Goal: Information Seeking & Learning: Understand process/instructions

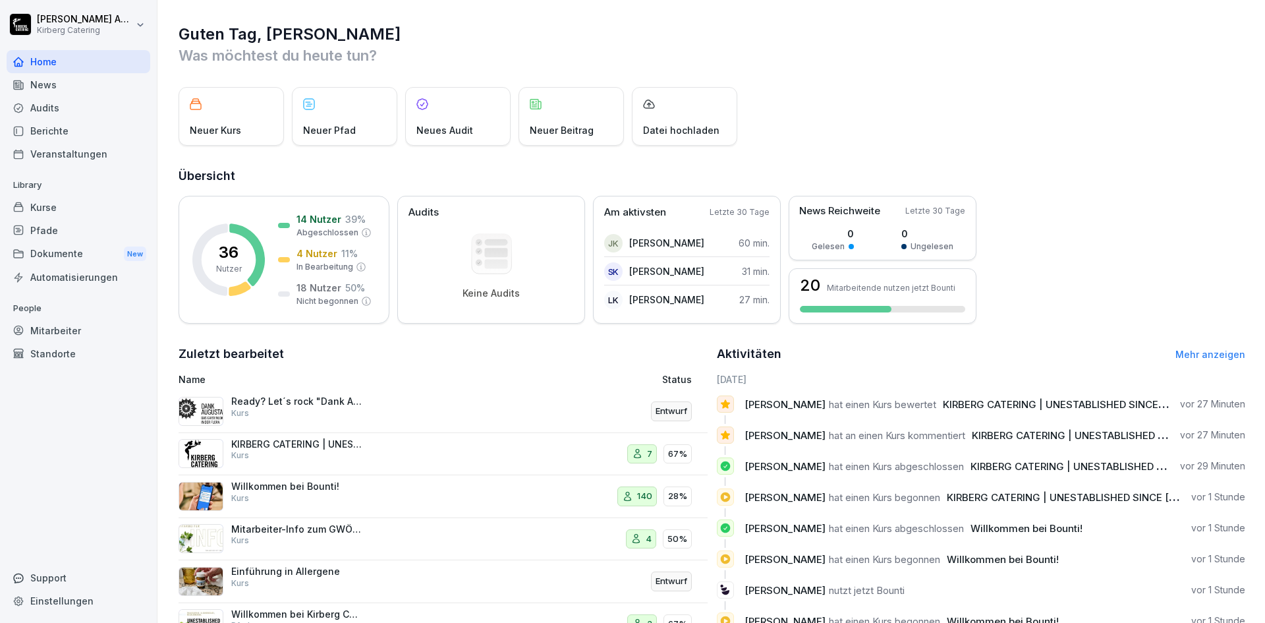
scroll to position [56, 0]
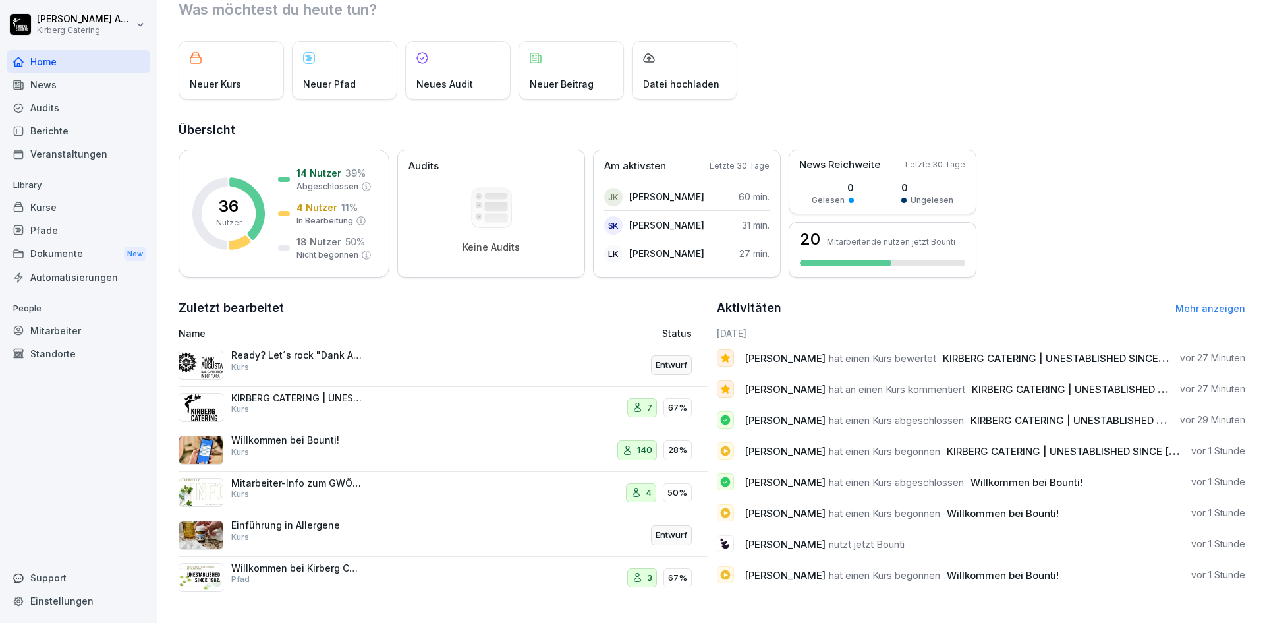
click at [305, 477] on p "Mitarbeiter-Info zum GWÖ-Bericht" at bounding box center [297, 483] width 132 height 12
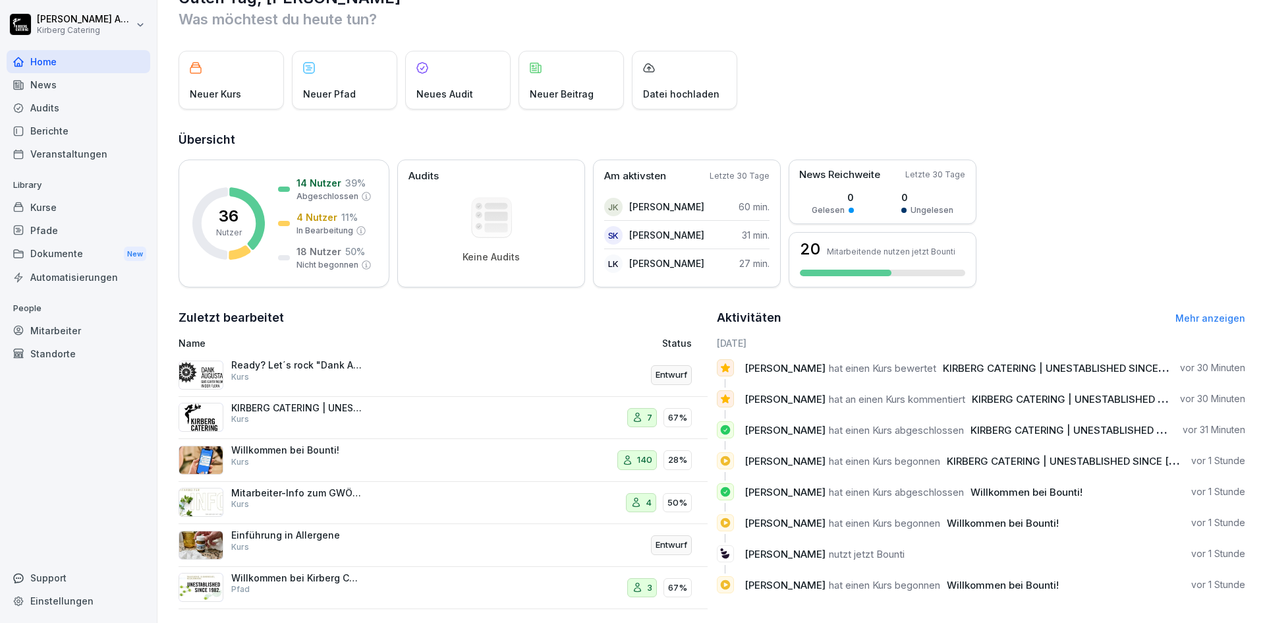
scroll to position [56, 0]
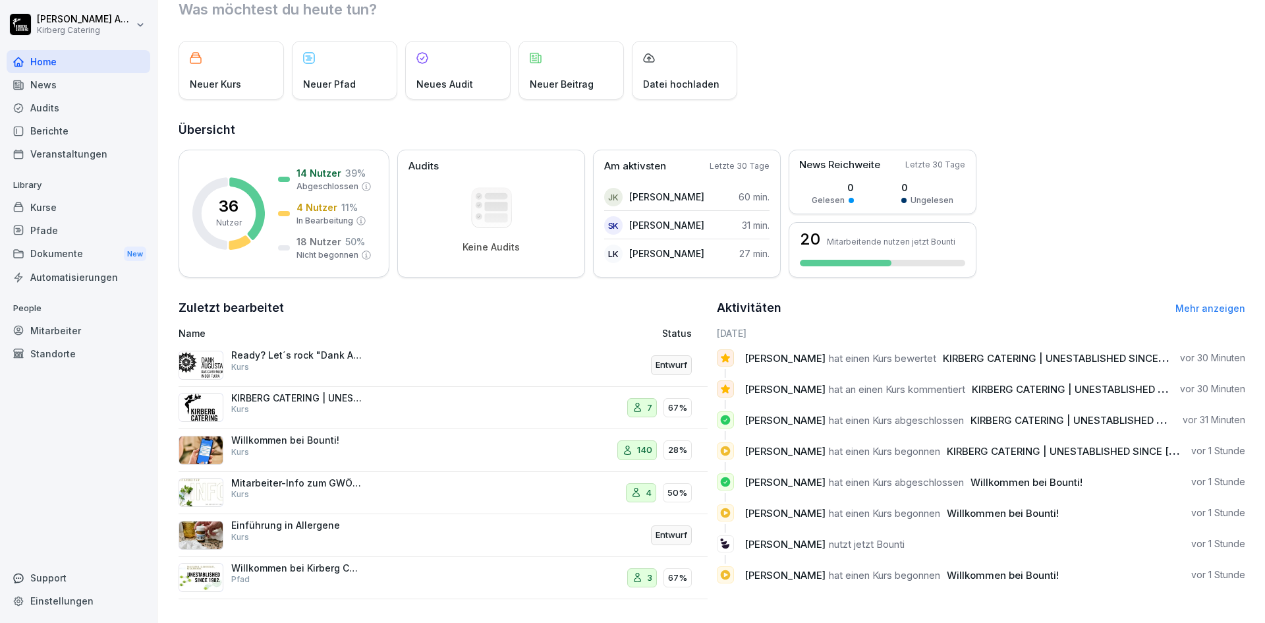
click at [262, 477] on p "Mitarbeiter-Info zum GWÖ-Bericht" at bounding box center [297, 483] width 132 height 12
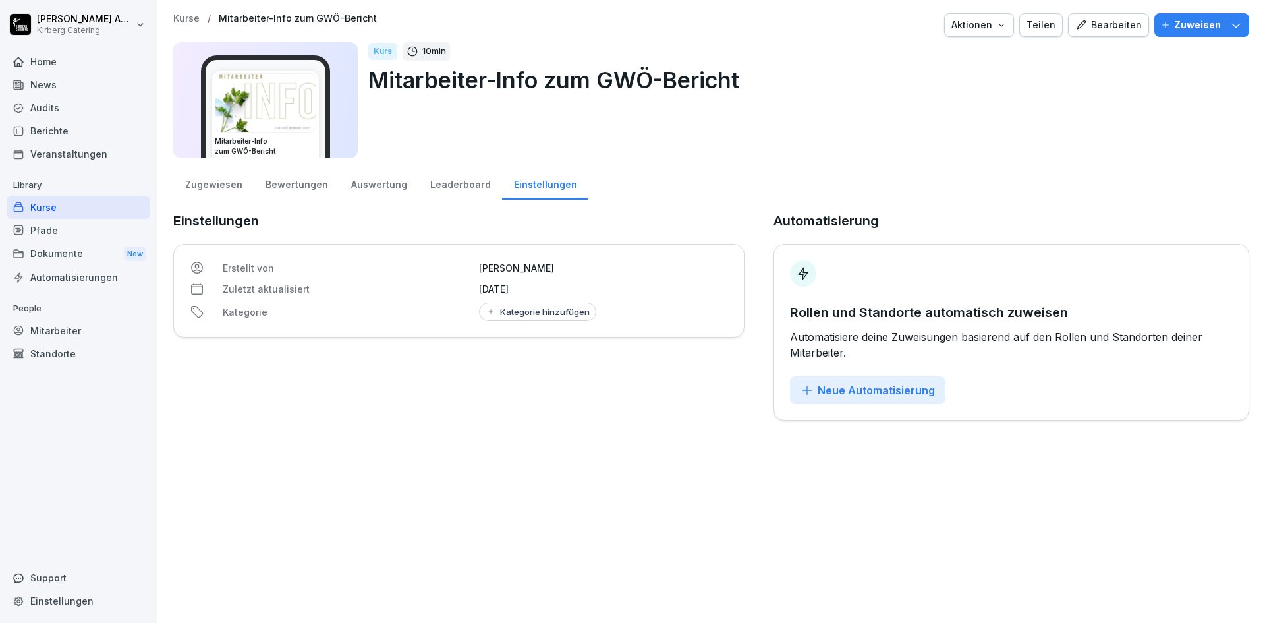
click at [262, 472] on div "Kurse / Mitarbeiter-Info zum GWÖ-Bericht Aktionen Teilen Bearbeiten Zuweisen Mi…" at bounding box center [711, 311] width 1108 height 623
click at [275, 468] on div "Kurse / Mitarbeiter-Info zum GWÖ-Bericht Aktionen Teilen Bearbeiten Zuweisen Mi…" at bounding box center [711, 311] width 1108 height 623
click at [999, 26] on icon "button" at bounding box center [1001, 25] width 11 height 11
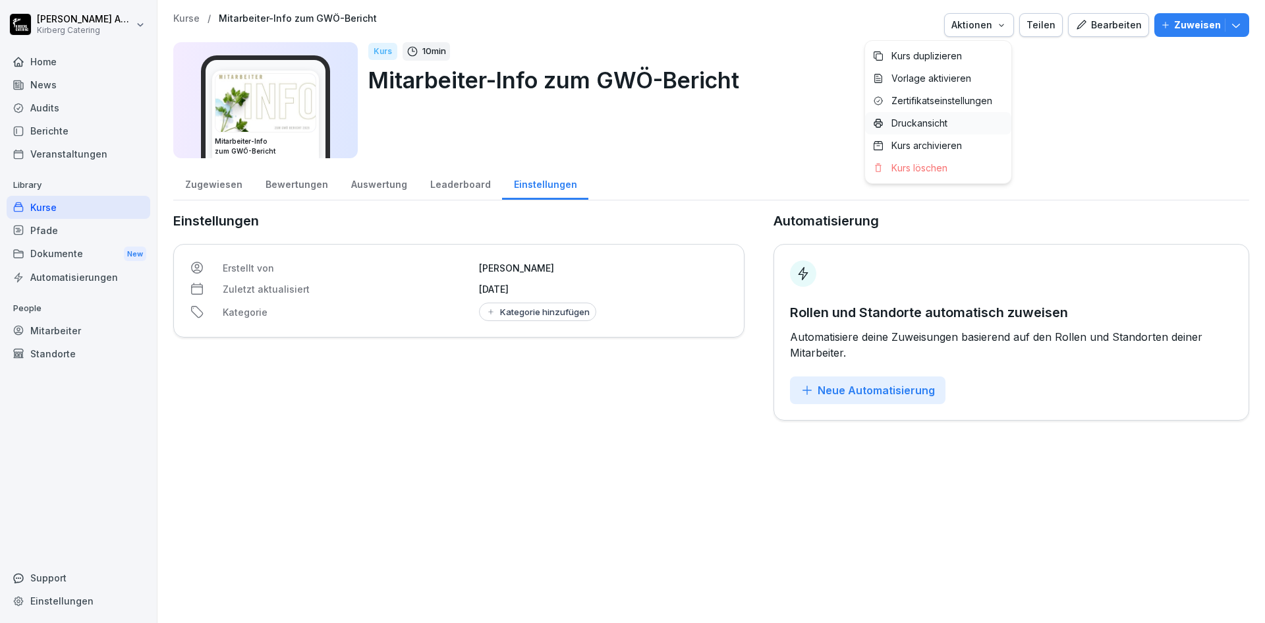
click at [937, 121] on p "Druckansicht" at bounding box center [920, 123] width 56 height 12
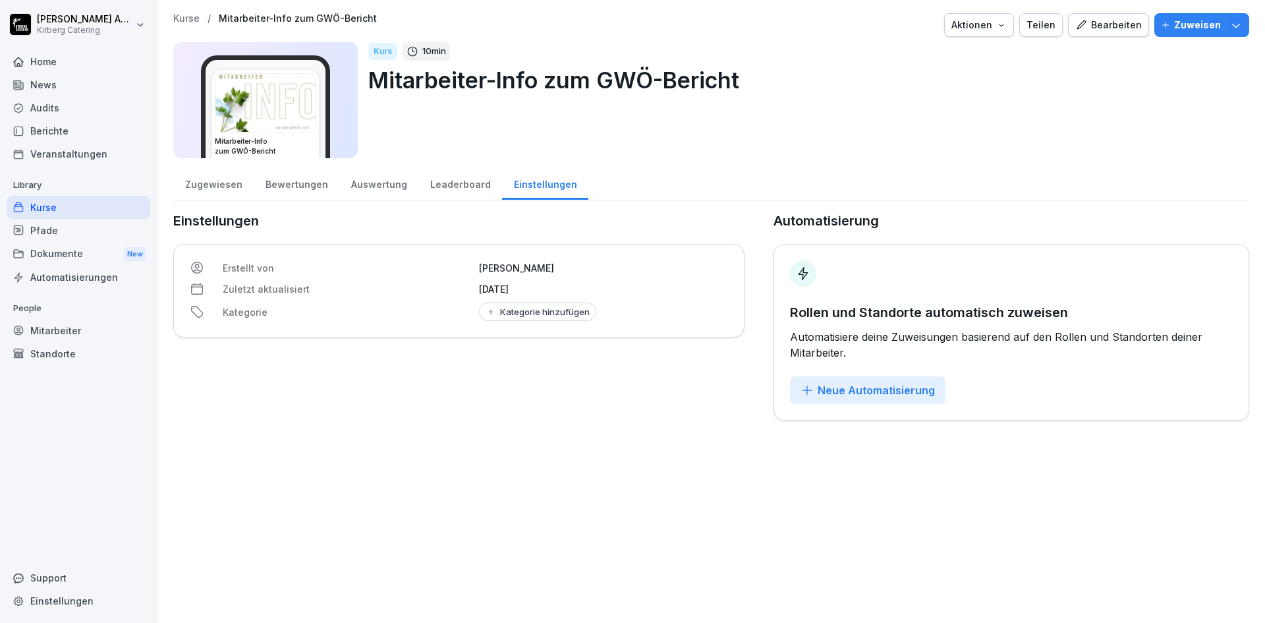
click at [60, 56] on div "Home" at bounding box center [79, 61] width 144 height 23
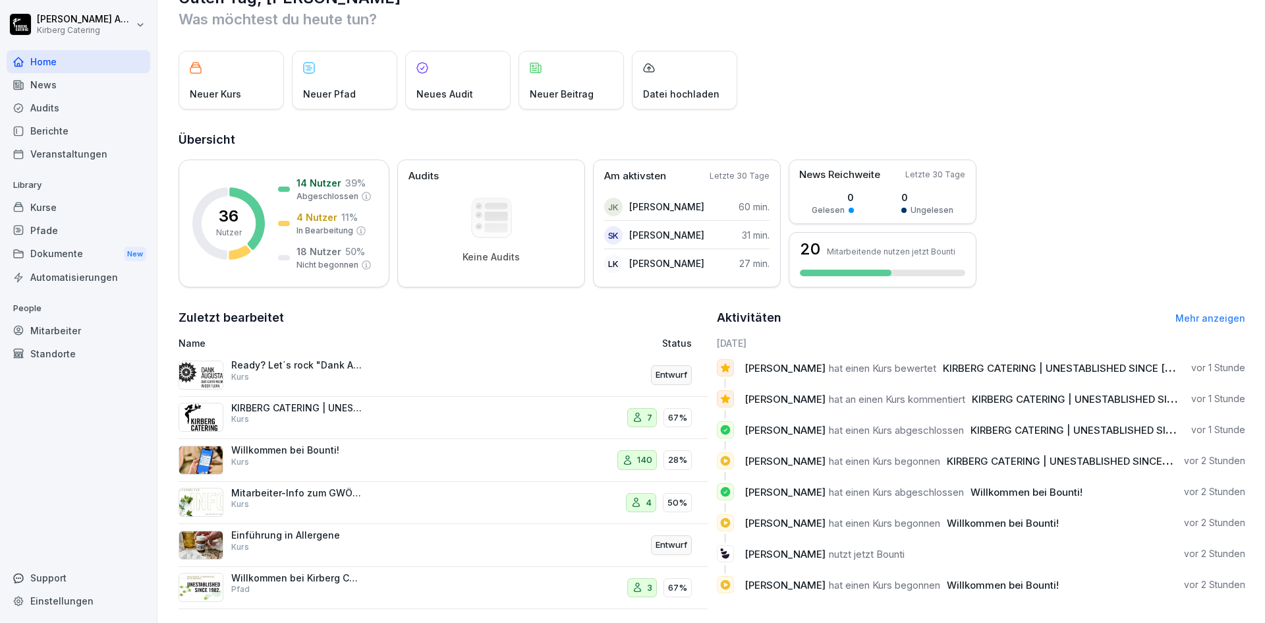
scroll to position [56, 0]
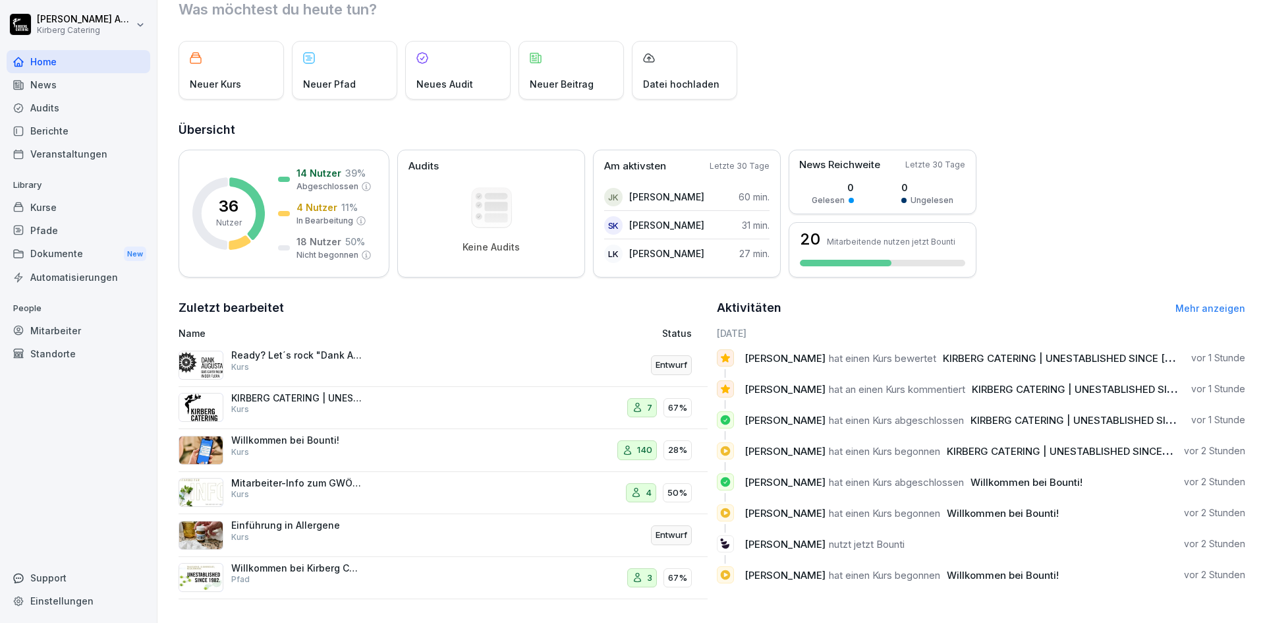
click at [56, 87] on div "News" at bounding box center [79, 84] width 144 height 23
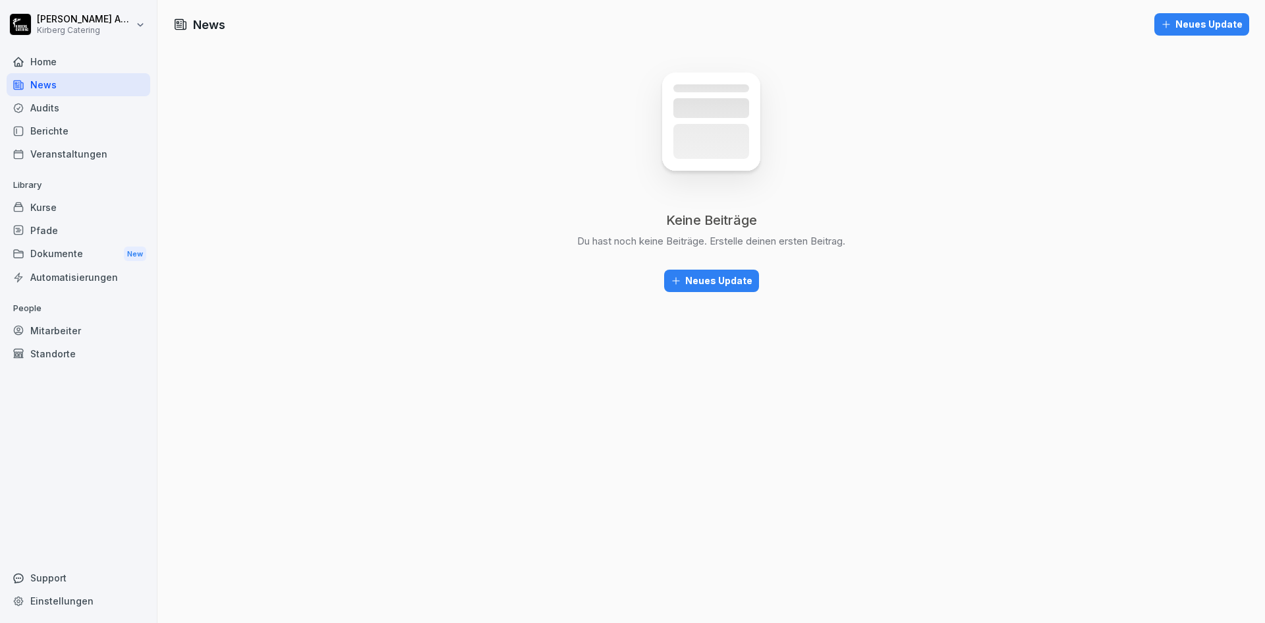
click at [58, 57] on div "Home" at bounding box center [79, 61] width 144 height 23
